Goal: Information Seeking & Learning: Learn about a topic

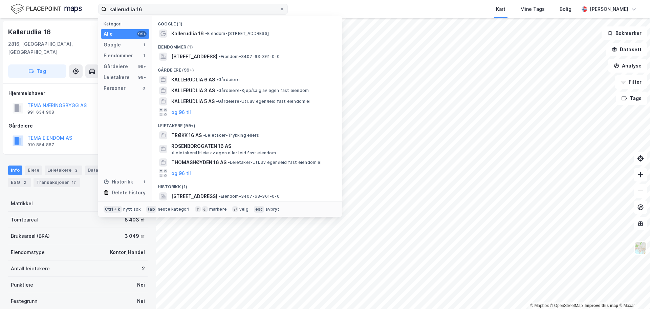
click at [106, 13] on label "kallerudlia 16" at bounding box center [193, 9] width 190 height 11
drag, startPoint x: 106, startPoint y: 13, endPoint x: 86, endPoint y: 14, distance: 20.3
click at [86, 14] on div "kallerudlia 16 Kategori Alle 99+ Google 1 Eiendommer 1 Gårdeiere 99+ Leietakere…" at bounding box center [325, 9] width 650 height 18
drag, startPoint x: 153, startPoint y: 6, endPoint x: 92, endPoint y: 8, distance: 61.0
click at [102, 8] on label "kallerudlia 16" at bounding box center [193, 9] width 190 height 11
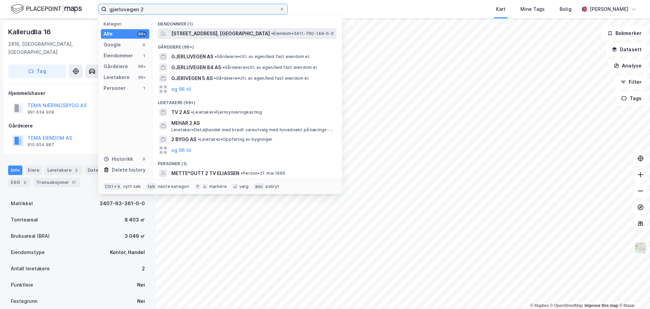
type input "gjerluvegen 2"
click at [221, 33] on span "[STREET_ADDRESS], [GEOGRAPHIC_DATA]" at bounding box center [220, 33] width 99 height 8
